Goal: Task Accomplishment & Management: Use online tool/utility

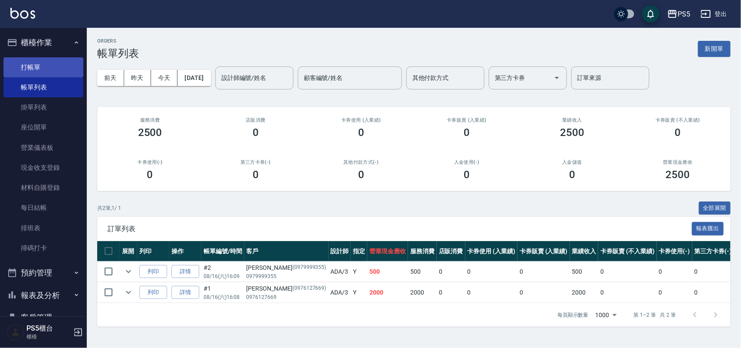
click at [37, 61] on link "打帳單" at bounding box center [43, 67] width 80 height 20
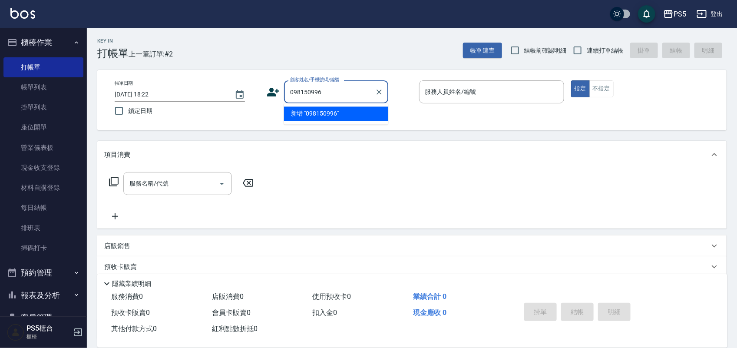
type input "0981509967"
drag, startPoint x: 341, startPoint y: 94, endPoint x: 248, endPoint y: 92, distance: 92.9
click at [248, 92] on div "帳單日期 2025/08/16 18:22 鎖定日期 顧客姓名/手機號碼/編號 0981509967 顧客姓名/手機號碼/編號 服務人員姓名/編號 服務人員姓…" at bounding box center [412, 99] width 608 height 39
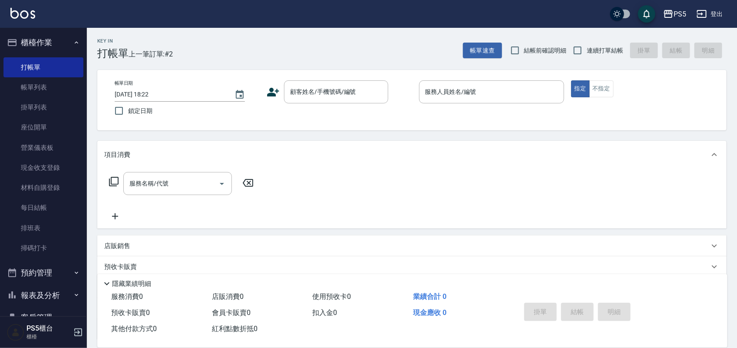
click at [275, 94] on icon at bounding box center [273, 92] width 12 height 9
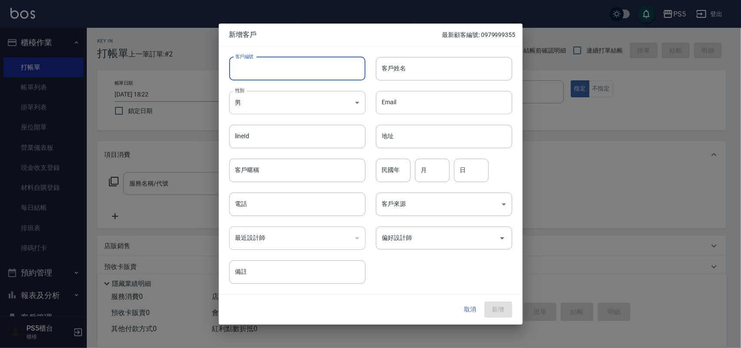
click at [285, 69] on input "客戶編號" at bounding box center [297, 68] width 136 height 23
paste input "0981509967"
type input "0981509967"
click at [294, 205] on input "電話" at bounding box center [297, 203] width 136 height 23
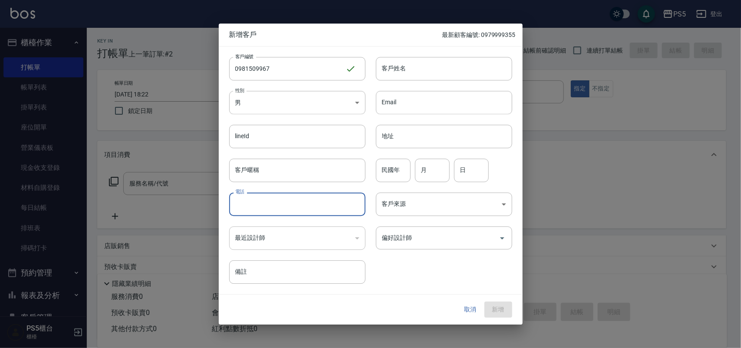
paste input "0981509967"
type input "0981509967"
drag, startPoint x: 266, startPoint y: 117, endPoint x: 270, endPoint y: 107, distance: 11.1
click at [266, 116] on div "lineId lineId" at bounding box center [292, 131] width 147 height 34
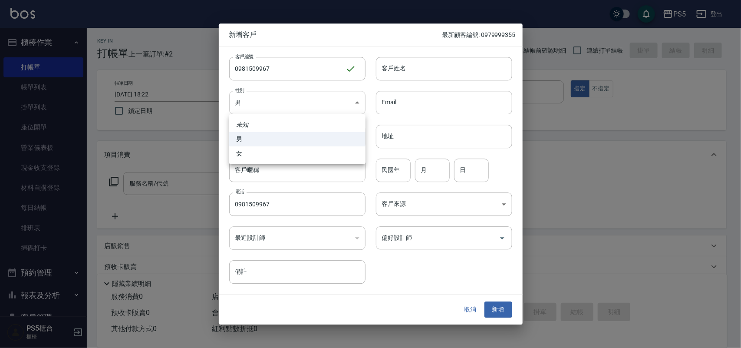
click at [270, 107] on body "PS5 登出 櫃檯作業 打帳單 帳單列表 掛單列表 座位開單 營業儀表板 現金收支登錄 材料自購登錄 每日結帳 排班表 掃碼打卡 預約管理 預約管理 單日預約…" at bounding box center [370, 211] width 741 height 422
click at [278, 154] on li "女" at bounding box center [297, 153] width 136 height 14
type input "FEMALE"
click at [409, 77] on input "客戶姓名" at bounding box center [444, 68] width 136 height 23
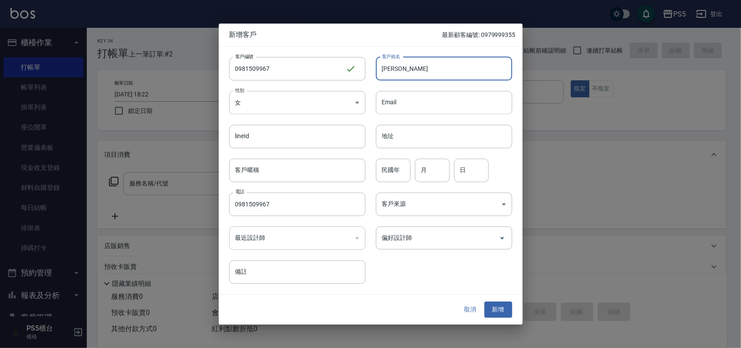
type input "張菱"
type input "94"
type input "1"
type input "30"
click at [484, 302] on button "新增" at bounding box center [498, 310] width 28 height 16
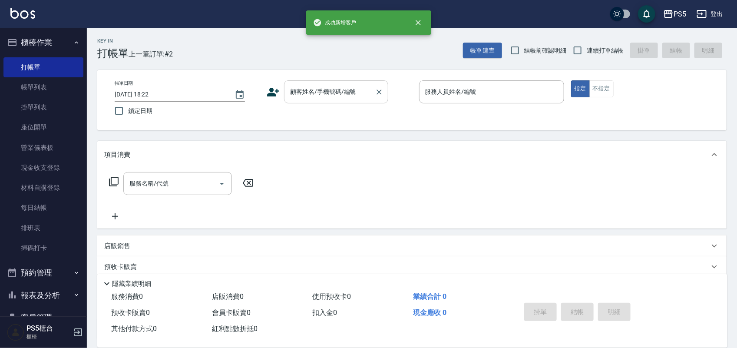
drag, startPoint x: 304, startPoint y: 91, endPoint x: 309, endPoint y: 87, distance: 6.8
click at [304, 91] on input "顧客姓名/手機號碼/編號" at bounding box center [329, 91] width 83 height 15
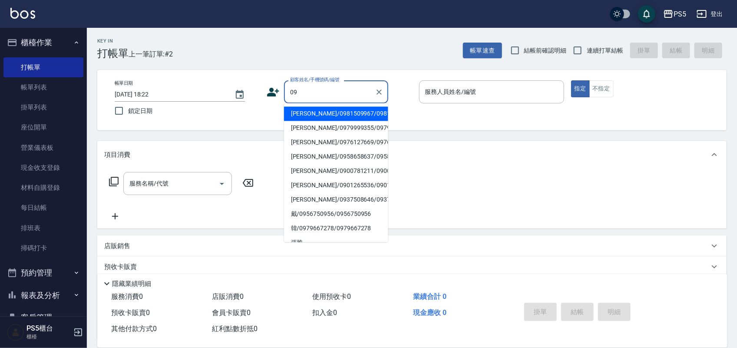
click at [322, 101] on div "09 顧客姓名/手機號碼/編號" at bounding box center [336, 91] width 104 height 23
click at [322, 109] on li "張菱/0981509967/0981509967" at bounding box center [336, 114] width 104 height 14
type input "張菱/0981509967/0981509967"
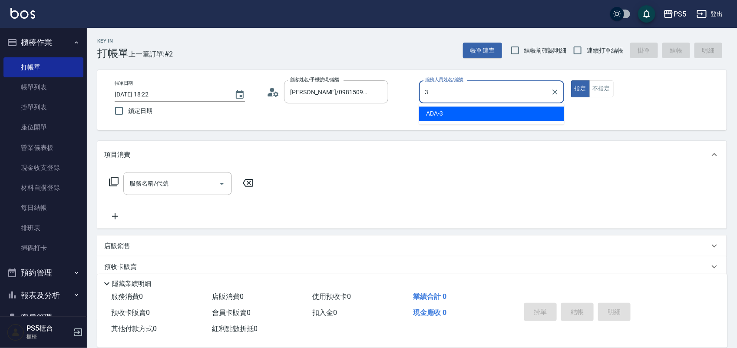
type input "ADA-3"
type button "true"
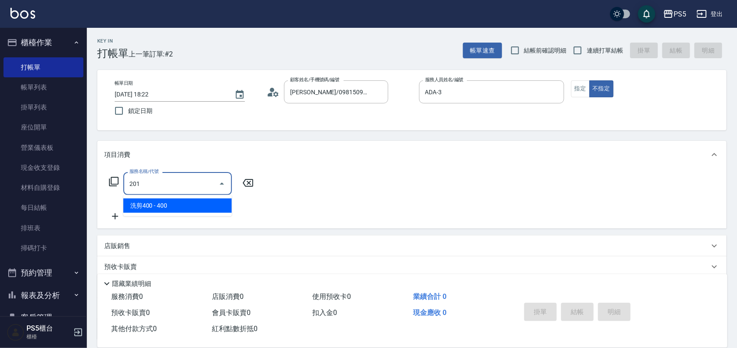
type input "洗剪400(201)"
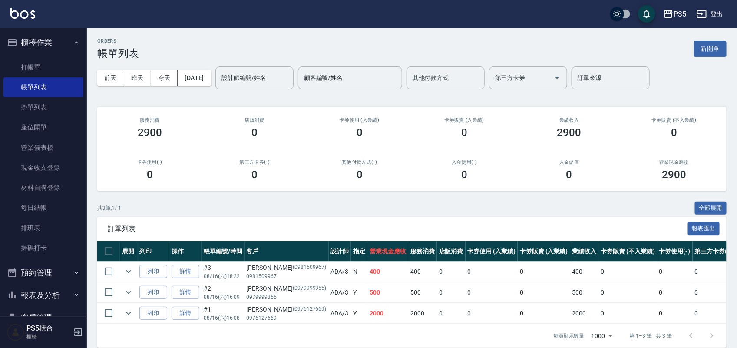
drag, startPoint x: 322, startPoint y: 109, endPoint x: 337, endPoint y: 156, distance: 49.4
click at [337, 156] on div "其他付款方式(-) 0" at bounding box center [359, 170] width 105 height 42
click at [50, 66] on link "打帳單" at bounding box center [43, 67] width 80 height 20
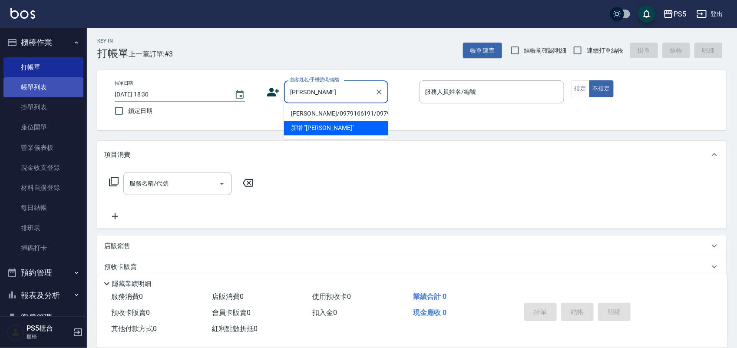
type input "李典慶/0979166191/0979166191"
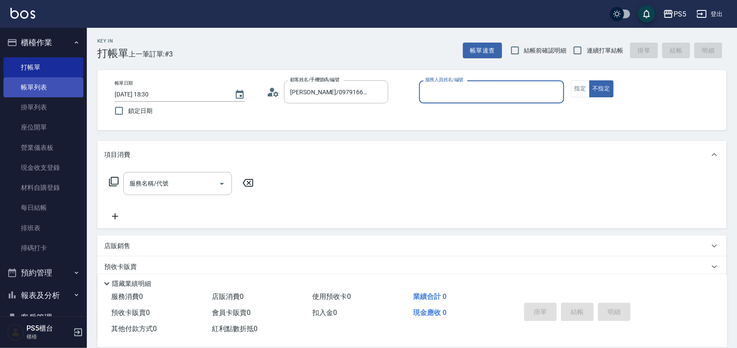
type input "Lita-6"
click at [589, 80] on button "不指定" at bounding box center [601, 88] width 24 height 17
type button "false"
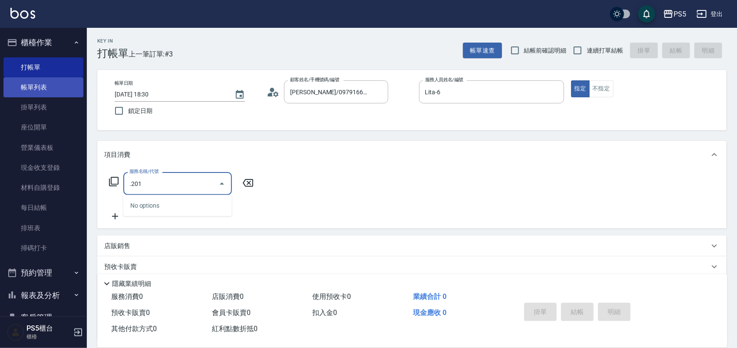
type input "201"
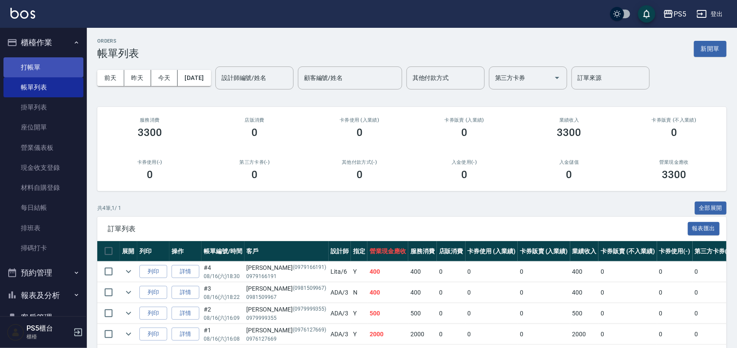
click at [62, 63] on link "打帳單" at bounding box center [43, 67] width 80 height 20
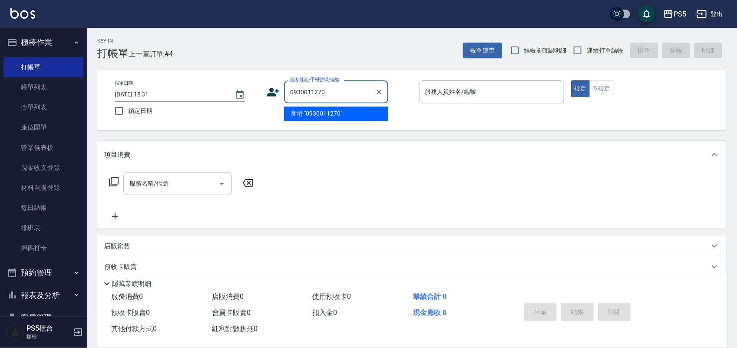
type input "0930011270"
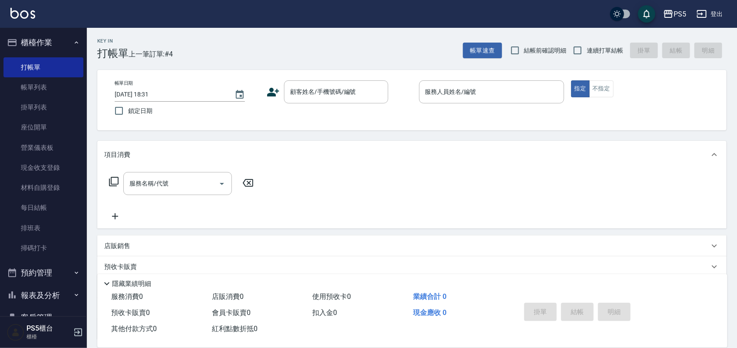
click at [279, 93] on icon at bounding box center [272, 92] width 13 height 13
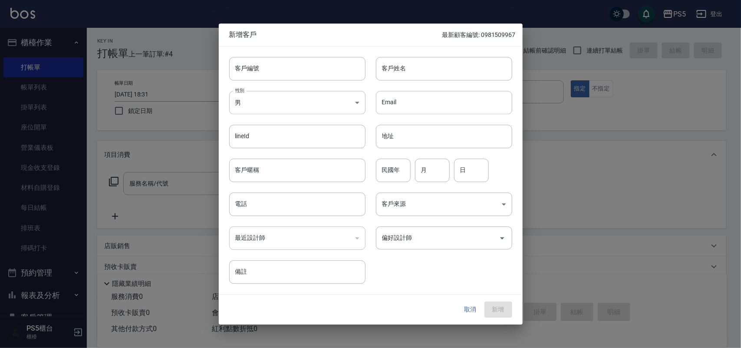
click at [608, 225] on div at bounding box center [370, 174] width 741 height 348
click at [466, 306] on button "取消" at bounding box center [471, 310] width 28 height 16
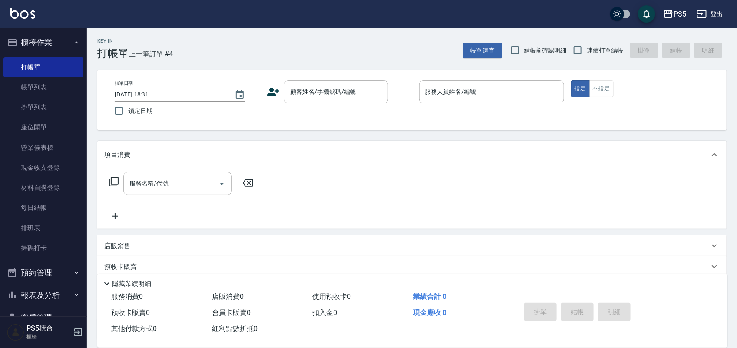
drag, startPoint x: 337, startPoint y: 80, endPoint x: 327, endPoint y: 107, distance: 28.7
click at [329, 98] on div "顧客姓名/手機號碼/編號" at bounding box center [336, 91] width 104 height 23
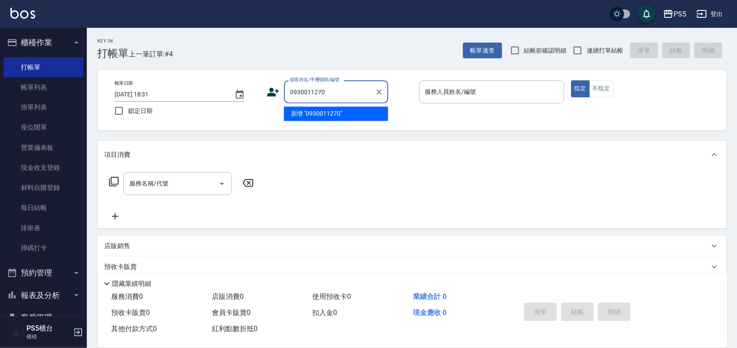
type input "0930011270"
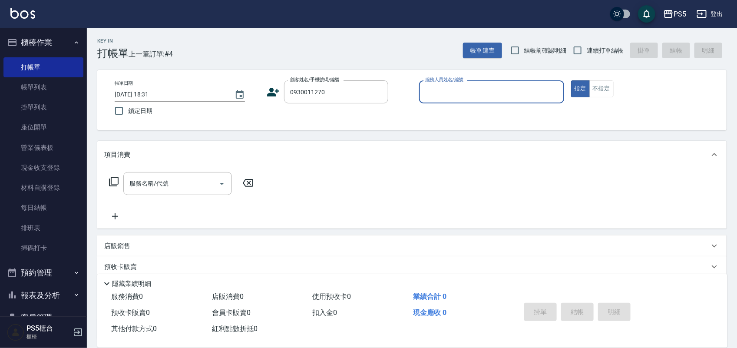
click at [282, 92] on div "顧客姓名/手機號碼/編號 0930011270 顧客姓名/手機號碼/編號" at bounding box center [338, 91] width 145 height 23
click at [278, 96] on icon at bounding box center [272, 92] width 13 height 13
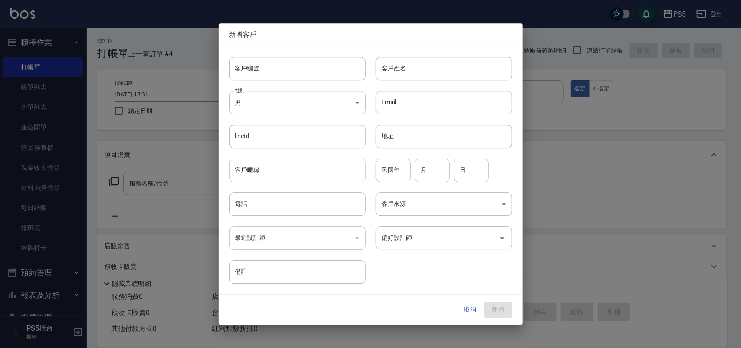
type input "0930011270"
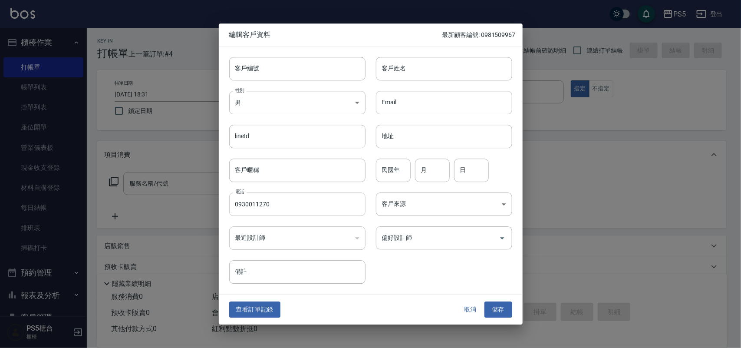
click at [293, 209] on input "0930011270" at bounding box center [297, 203] width 136 height 23
click at [301, 57] on input "客戶編號" at bounding box center [297, 68] width 136 height 23
paste input "0930011270"
type input "0930011270"
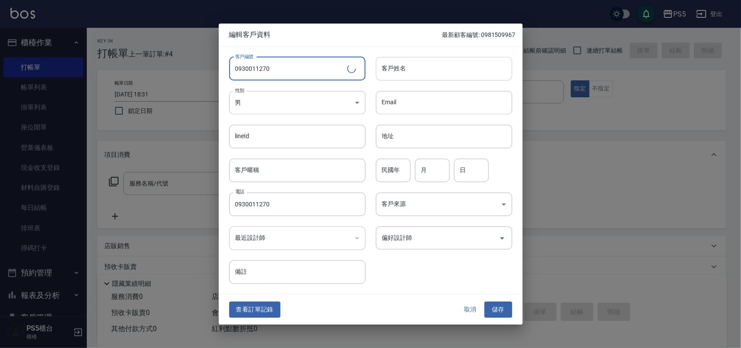
click at [418, 76] on input "客戶姓名" at bounding box center [444, 68] width 136 height 23
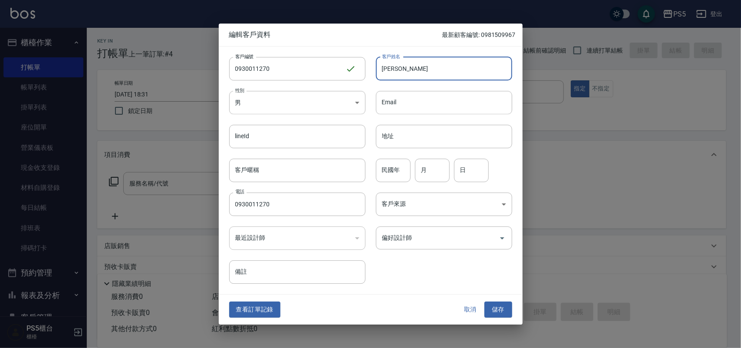
type input "陳宥臣"
type input "93"
type input "1"
type input "21"
click at [484, 302] on button "儲存" at bounding box center [498, 310] width 28 height 16
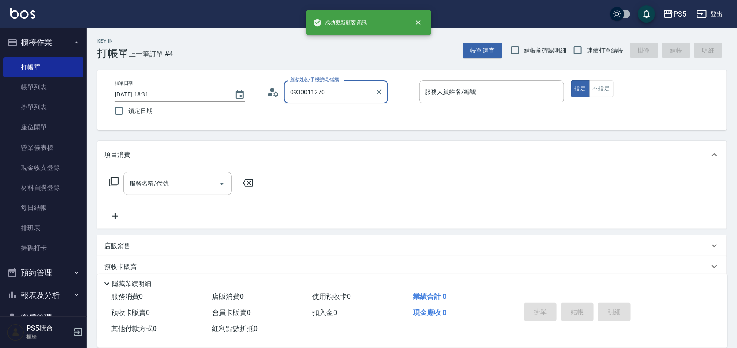
click at [354, 94] on input "0930011270" at bounding box center [329, 91] width 83 height 15
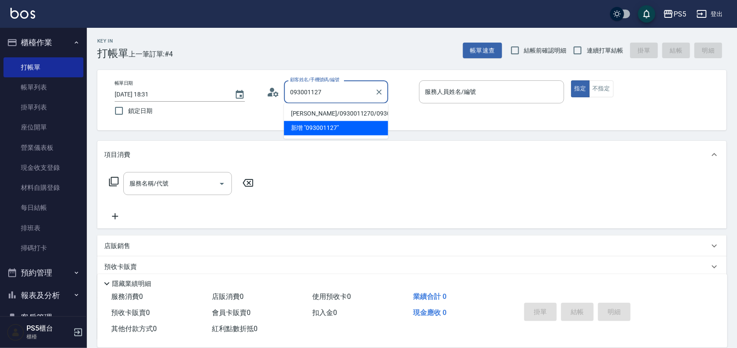
type input "陳宥臣/0930011270/0930011270"
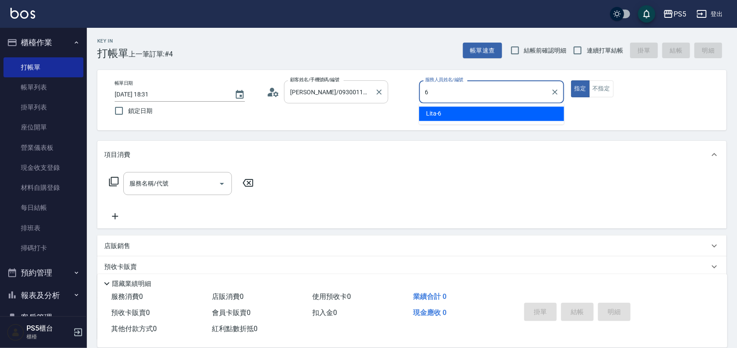
type input "Lita-6"
type button "true"
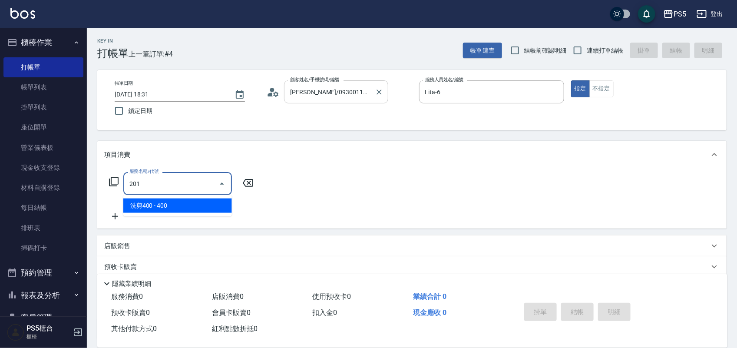
type input "洗剪400(201)"
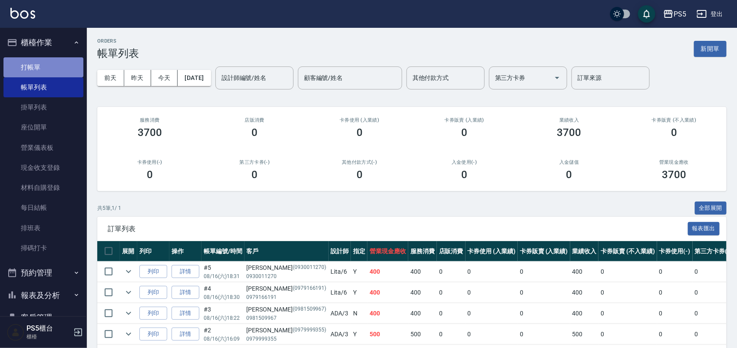
click at [45, 72] on link "打帳單" at bounding box center [43, 67] width 80 height 20
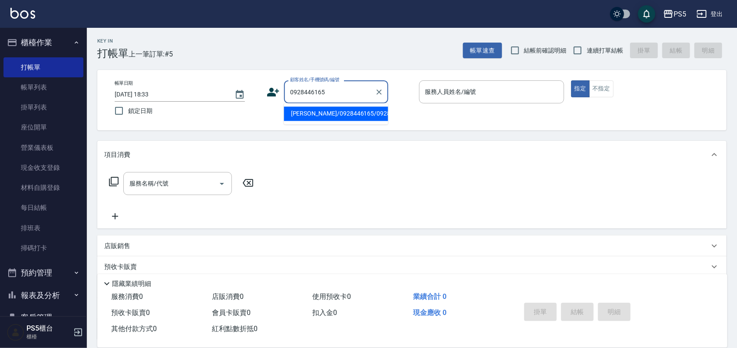
type input "姜信豪/0928446165/0928446165"
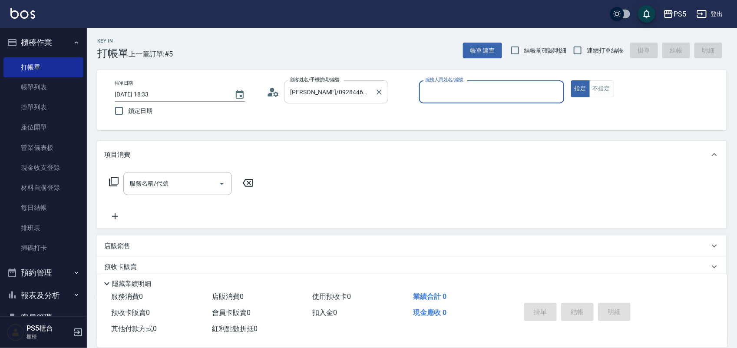
type input "Lita-6"
click at [571, 80] on button "指定" at bounding box center [580, 88] width 19 height 17
type button "true"
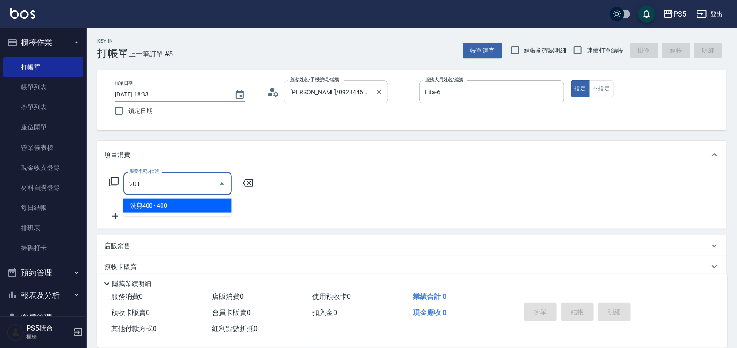
type input "洗剪400(201)"
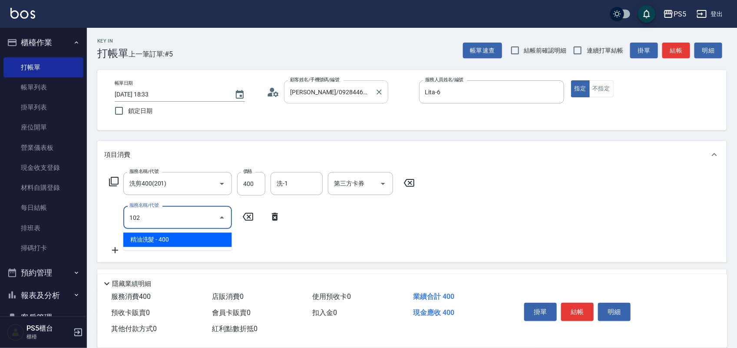
type input "精油洗髮(102)"
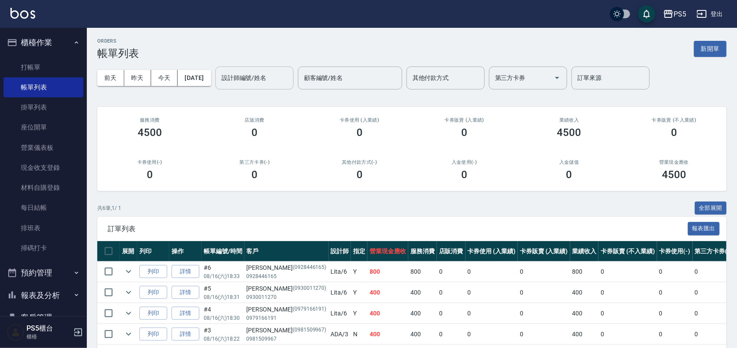
click at [289, 76] on input "設計師編號/姓名" at bounding box center [254, 77] width 70 height 15
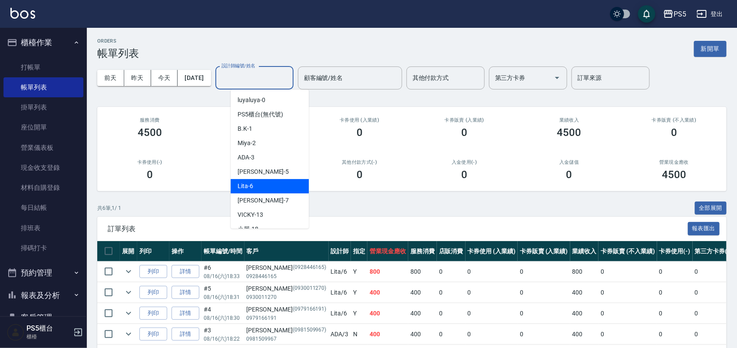
click at [281, 183] on div "Lita -6" at bounding box center [269, 186] width 78 height 14
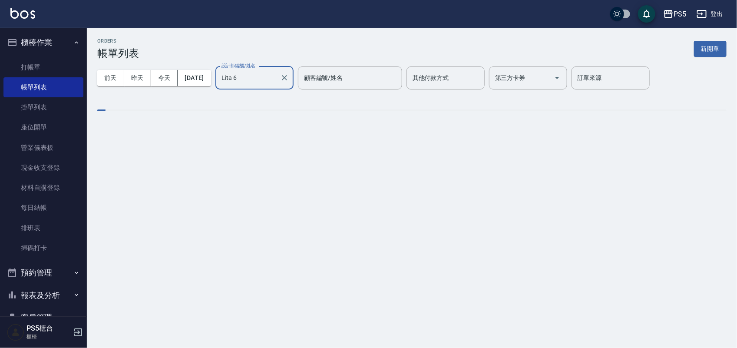
type input "Lita-6"
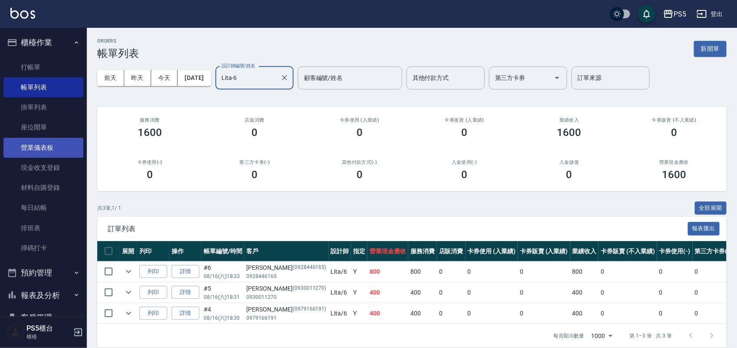
scroll to position [90, 0]
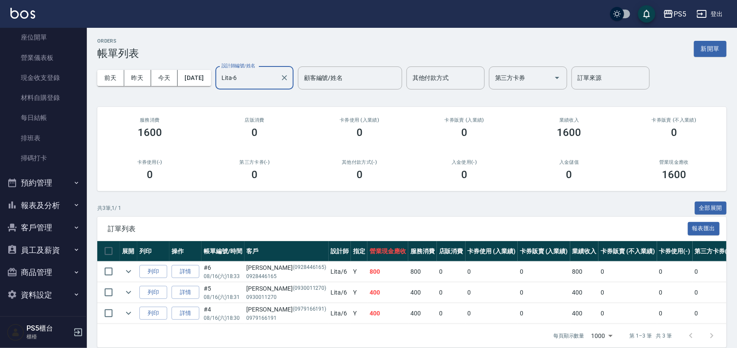
click at [51, 211] on button "報表及分析" at bounding box center [43, 205] width 80 height 23
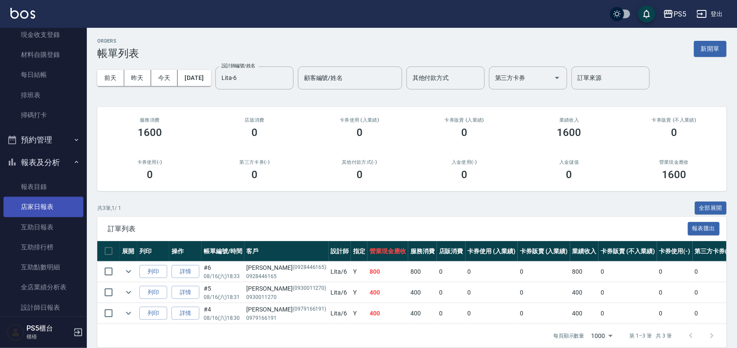
scroll to position [198, 0]
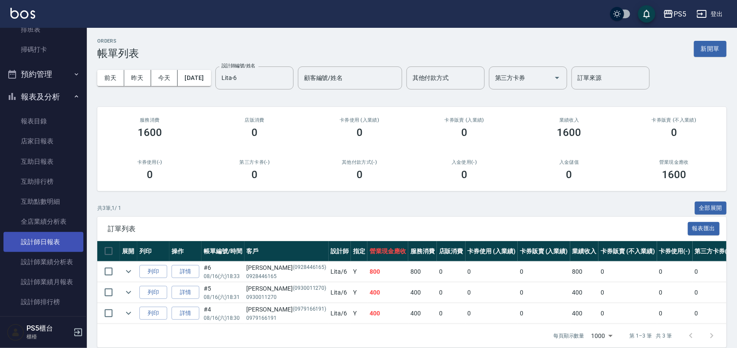
click at [50, 244] on link "設計師日報表" at bounding box center [43, 242] width 80 height 20
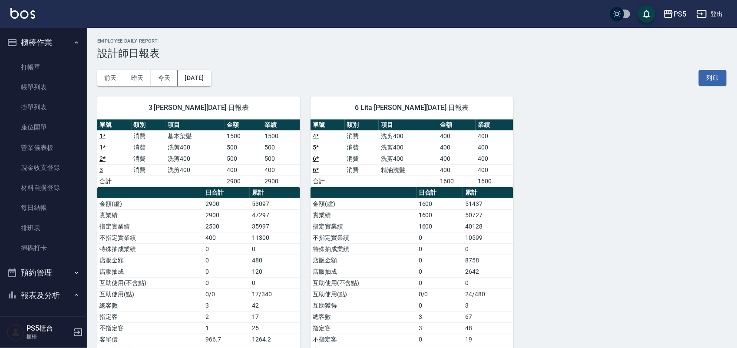
click at [61, 56] on ul "打帳單 帳單列表 掛單列表 座位開單 營業儀表板 現金收支登錄 材料自購登錄 每日結帳 排班表 掃碼打卡" at bounding box center [43, 158] width 80 height 208
click at [56, 71] on link "打帳單" at bounding box center [43, 67] width 80 height 20
